Goal: Find specific page/section: Find specific page/section

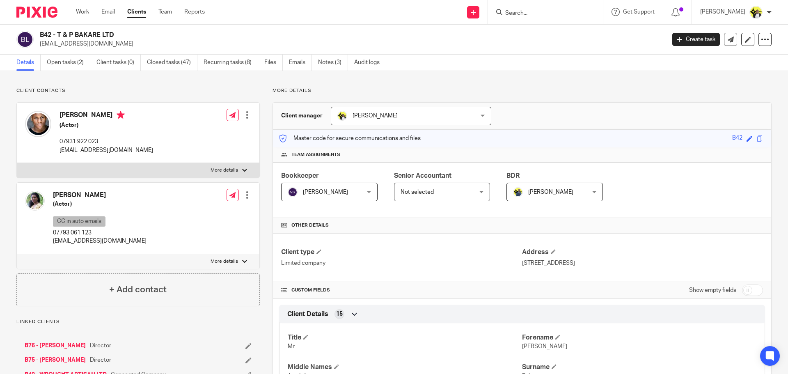
click at [507, 10] on input "Search" at bounding box center [541, 13] width 74 height 7
type input "m92"
click button "submit" at bounding box center [0, 0] width 0 height 0
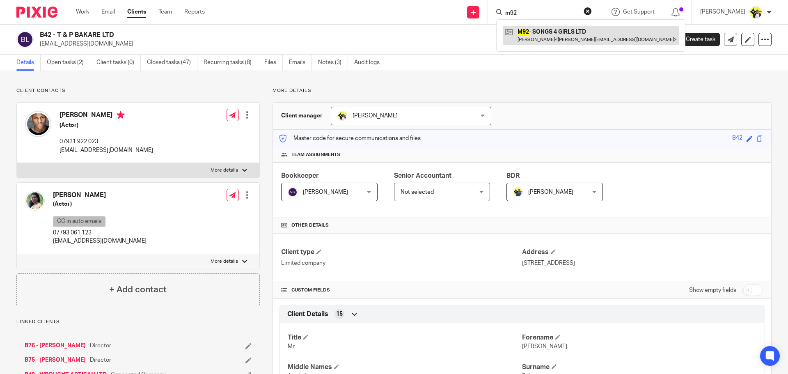
click at [539, 28] on link at bounding box center [591, 35] width 176 height 19
click at [535, 38] on link at bounding box center [591, 35] width 176 height 19
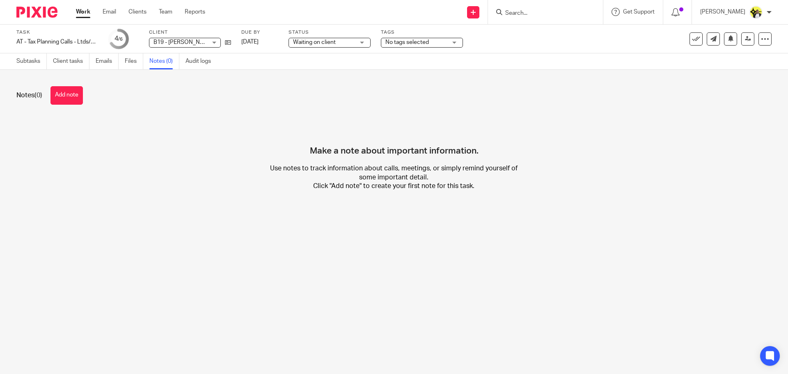
click at [511, 15] on input "Search" at bounding box center [541, 13] width 74 height 7
click at [514, 13] on input "Search" at bounding box center [541, 13] width 74 height 7
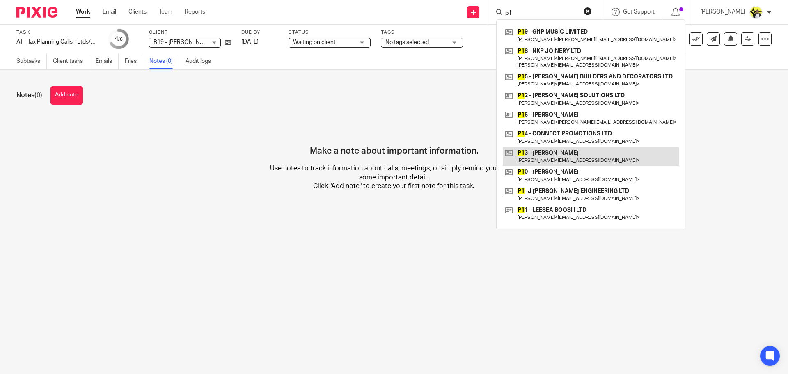
type input "p"
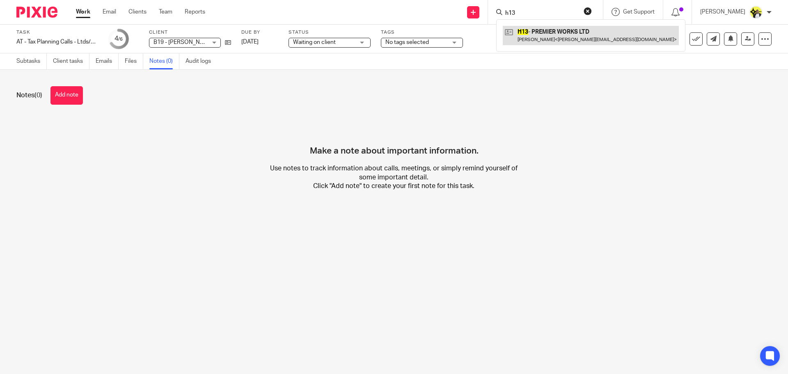
type input "h13"
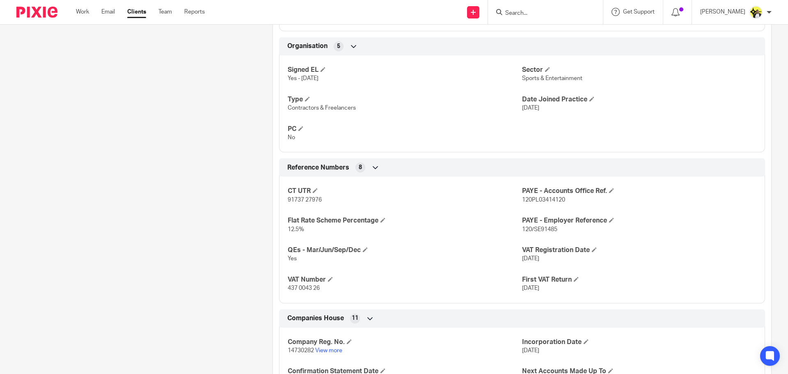
scroll to position [575, 0]
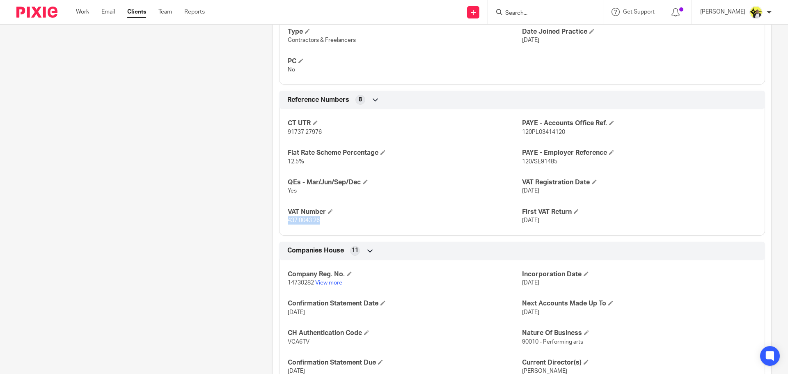
drag, startPoint x: 321, startPoint y: 222, endPoint x: 287, endPoint y: 221, distance: 34.5
click at [288, 221] on p "437 0043 26" at bounding box center [405, 220] width 234 height 8
copy span "437 0043 26"
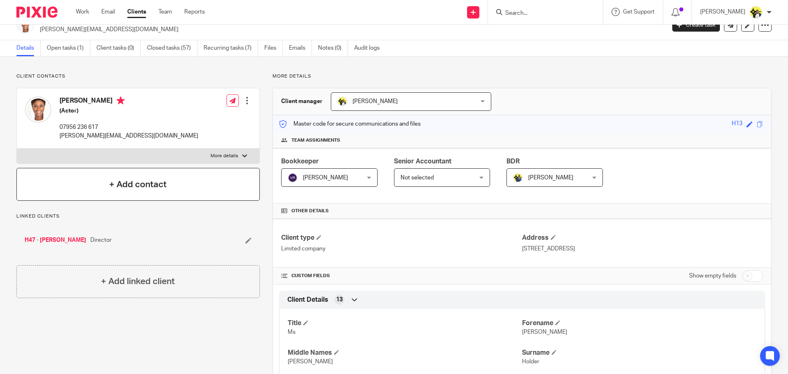
scroll to position [0, 0]
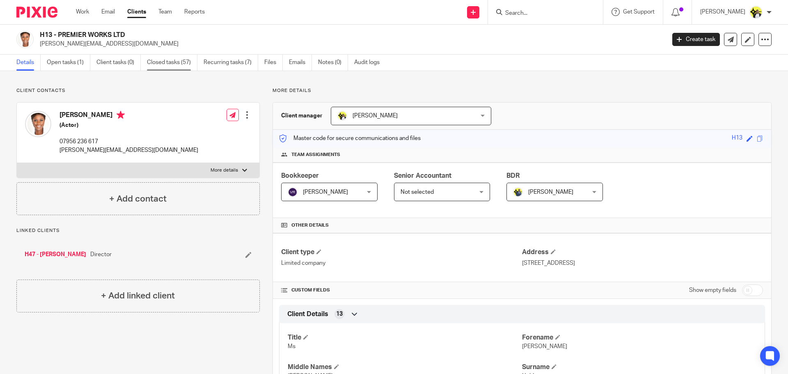
click at [158, 61] on link "Closed tasks (57)" at bounding box center [172, 63] width 50 height 16
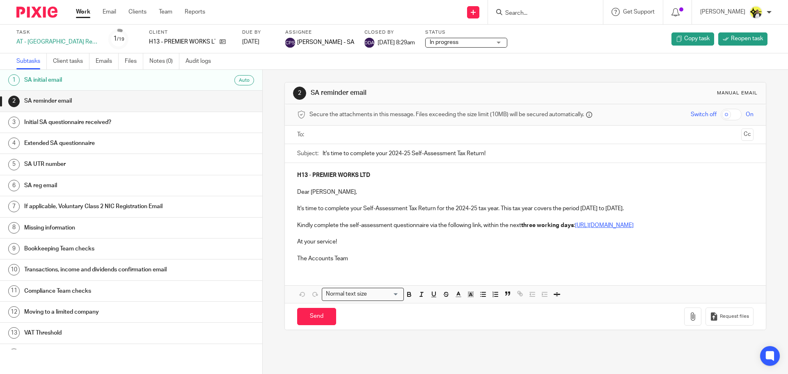
scroll to position [121, 0]
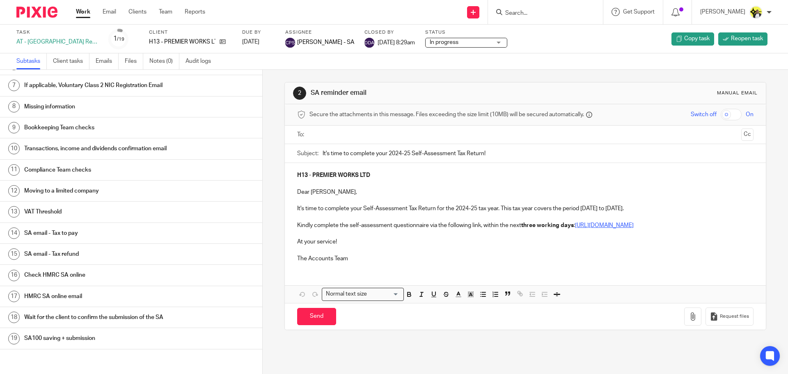
click at [74, 233] on h1 "SA email - Tax to pay" at bounding box center [101, 233] width 154 height 12
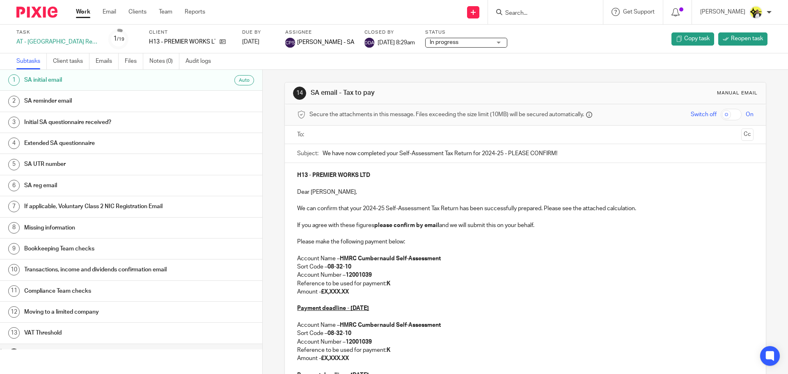
click at [60, 41] on div "AT - SA Return - PE 05-04-2025" at bounding box center [57, 42] width 82 height 8
click at [221, 42] on icon at bounding box center [223, 42] width 6 height 6
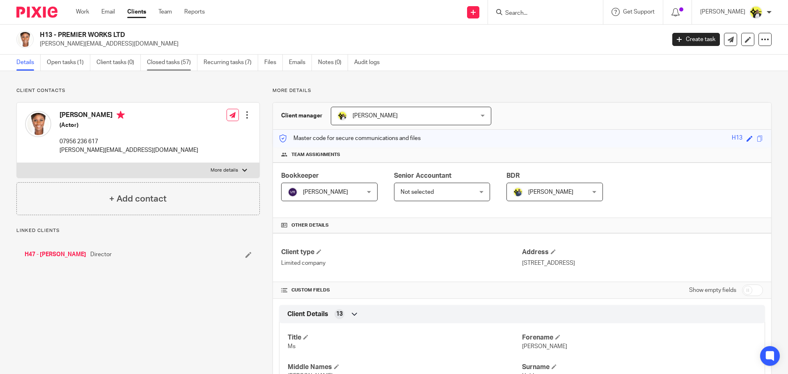
click at [175, 64] on link "Closed tasks (57)" at bounding box center [172, 63] width 50 height 16
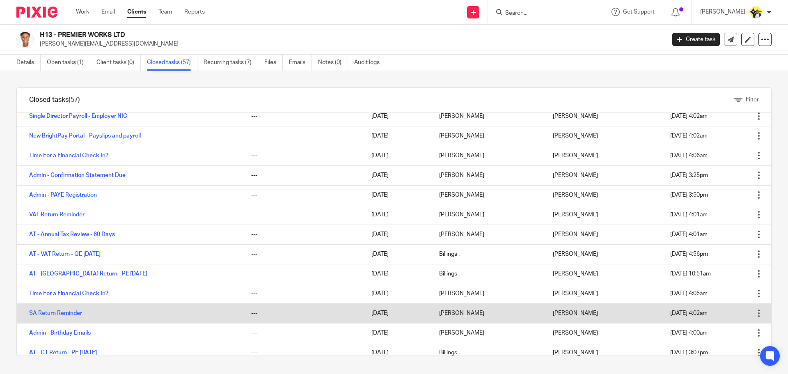
scroll to position [246, 0]
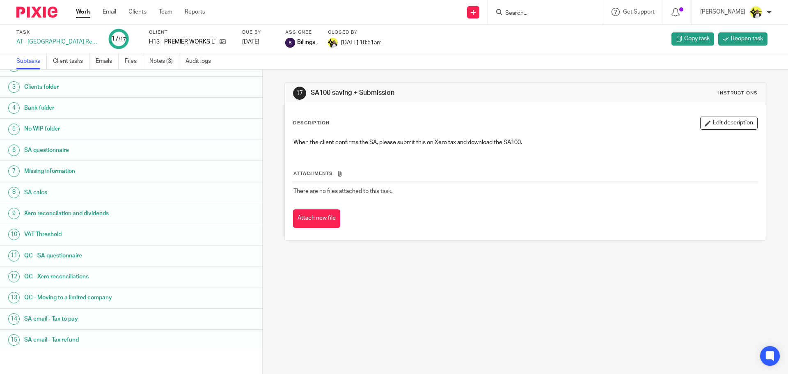
scroll to position [79, 0]
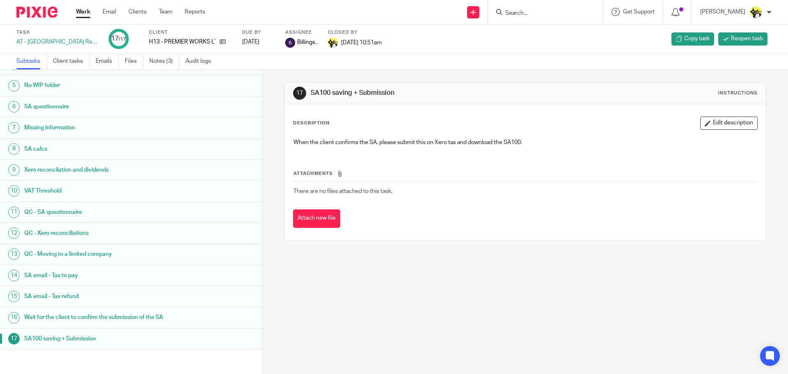
click at [80, 274] on h1 "SA email - Tax to pay" at bounding box center [101, 275] width 154 height 12
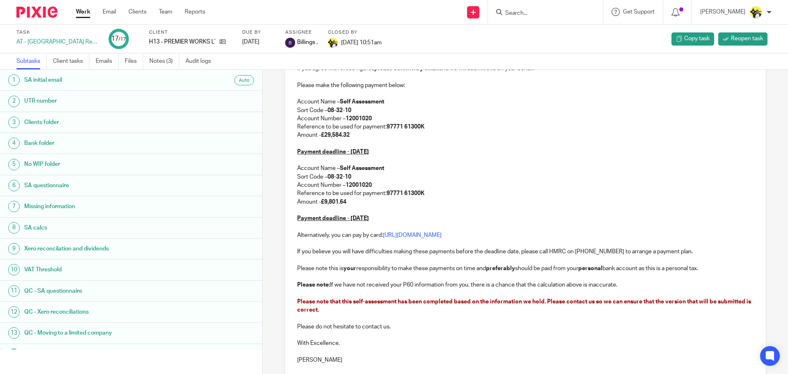
scroll to position [164, 0]
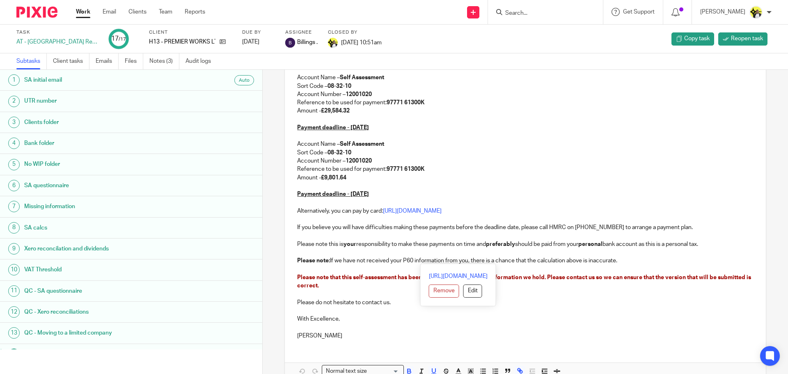
drag, startPoint x: 621, startPoint y: 264, endPoint x: 292, endPoint y: 144, distance: 350.2
click at [292, 144] on div "Dear [PERSON_NAME], We can confirm that your 2023-24 Self-assessment tax return…" at bounding box center [525, 172] width 481 height 347
copy div "Account Name – Self Assessment Sort Code – 08-32-10 Account Number – 12001020 R…"
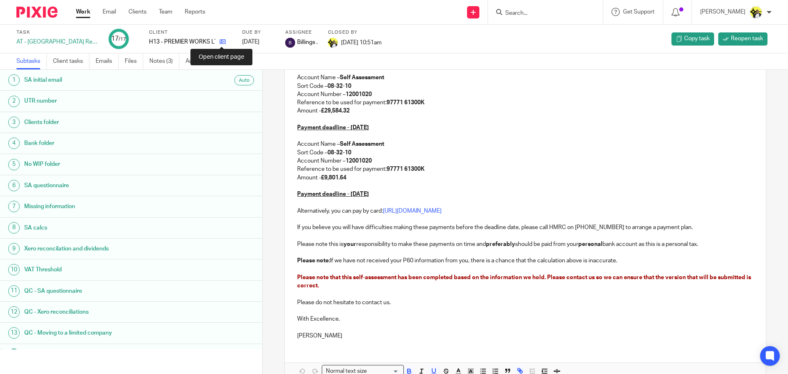
click at [220, 41] on icon at bounding box center [223, 42] width 6 height 6
